Goal: Task Accomplishment & Management: Complete application form

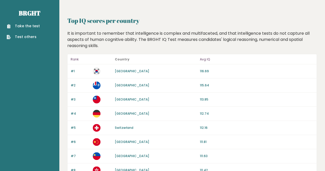
click at [26, 28] on link "Take the test" at bounding box center [23, 25] width 33 height 5
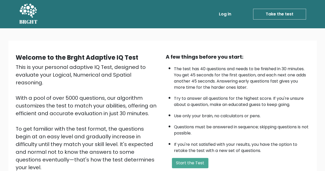
click at [297, 18] on link "Take the test" at bounding box center [279, 14] width 53 height 11
click at [276, 16] on link "Take the test" at bounding box center [279, 14] width 53 height 11
click at [189, 163] on button "Start the Test" at bounding box center [190, 163] width 37 height 10
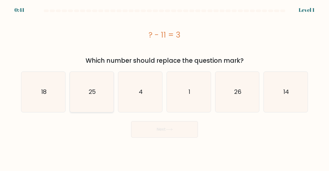
click at [82, 100] on icon "25" at bounding box center [92, 92] width 40 height 40
click at [165, 87] on input "b. 25" at bounding box center [165, 86] width 0 height 1
radio input "true"
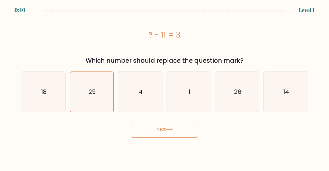
click at [135, 127] on button "Next" at bounding box center [164, 129] width 67 height 16
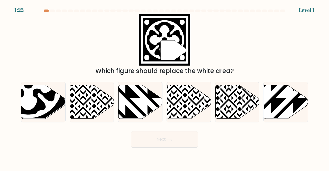
click at [183, 45] on icon at bounding box center [164, 39] width 39 height 39
click at [186, 105] on icon at bounding box center [189, 102] width 44 height 34
click at [165, 87] on input "d." at bounding box center [165, 86] width 0 height 1
radio input "true"
click at [186, 105] on icon at bounding box center [188, 101] width 43 height 33
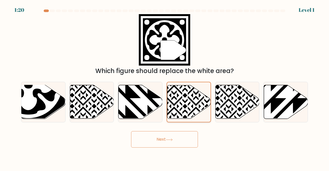
click at [165, 87] on input "d." at bounding box center [165, 86] width 0 height 1
click at [172, 137] on button "Next" at bounding box center [164, 139] width 67 height 16
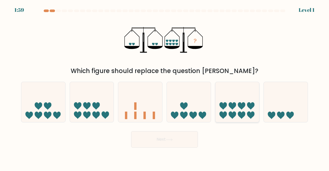
click at [239, 115] on icon at bounding box center [241, 115] width 7 height 7
click at [165, 87] on input "e." at bounding box center [165, 86] width 0 height 1
radio input "true"
click at [171, 146] on button "Next" at bounding box center [164, 139] width 67 height 16
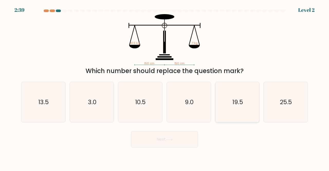
click at [229, 102] on icon "19.5" at bounding box center [237, 102] width 40 height 40
click at [165, 87] on input "e. 19.5" at bounding box center [165, 86] width 0 height 1
radio input "true"
click at [169, 138] on button "Next" at bounding box center [164, 139] width 67 height 16
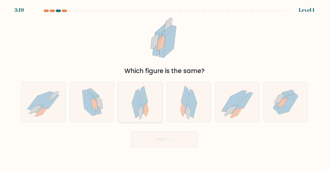
click at [140, 120] on icon at bounding box center [140, 102] width 17 height 40
click at [165, 87] on input "c." at bounding box center [165, 86] width 0 height 1
radio input "true"
click at [159, 133] on button "Next" at bounding box center [164, 139] width 67 height 16
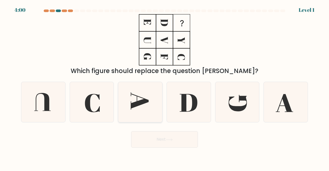
click at [134, 104] on icon at bounding box center [140, 100] width 18 height 17
click at [165, 87] on input "c." at bounding box center [165, 86] width 0 height 1
radio input "true"
click at [149, 141] on button "Next" at bounding box center [164, 139] width 67 height 16
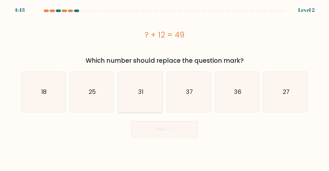
click at [146, 101] on icon "31" at bounding box center [140, 92] width 40 height 40
click at [165, 87] on input "c. 31" at bounding box center [165, 86] width 0 height 1
radio input "true"
click at [166, 127] on button "Next" at bounding box center [164, 129] width 67 height 16
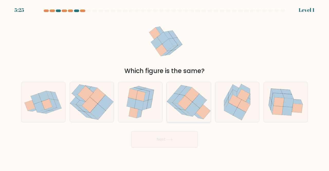
click at [190, 104] on icon at bounding box center [185, 103] width 14 height 14
click at [165, 87] on input "d." at bounding box center [165, 86] width 0 height 1
radio input "true"
click at [173, 141] on icon at bounding box center [169, 139] width 7 height 3
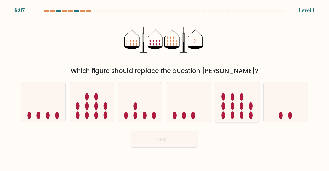
click at [226, 105] on icon at bounding box center [238, 102] width 44 height 36
click at [165, 87] on input "e." at bounding box center [165, 86] width 0 height 1
radio input "true"
click at [179, 138] on button "Next" at bounding box center [164, 139] width 67 height 16
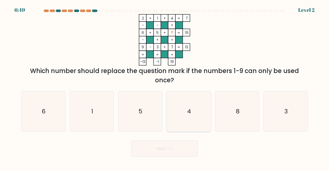
click at [194, 116] on icon "4" at bounding box center [189, 111] width 40 height 40
click at [165, 87] on input "d. 4" at bounding box center [165, 86] width 0 height 1
radio input "true"
click at [170, 145] on button "Next" at bounding box center [164, 148] width 67 height 16
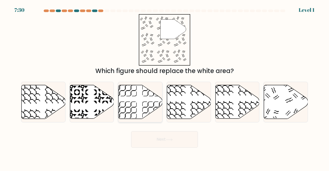
click at [135, 97] on icon at bounding box center [141, 102] width 44 height 34
click at [165, 87] on input "c." at bounding box center [165, 86] width 0 height 1
radio input "true"
click at [171, 137] on button "Next" at bounding box center [164, 139] width 67 height 16
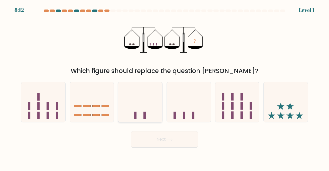
click at [144, 90] on icon at bounding box center [140, 102] width 44 height 36
click at [165, 87] on input "c." at bounding box center [165, 86] width 0 height 1
radio input "true"
click at [172, 147] on button "Next" at bounding box center [164, 139] width 67 height 16
